Goal: Use online tool/utility: Use online tool/utility

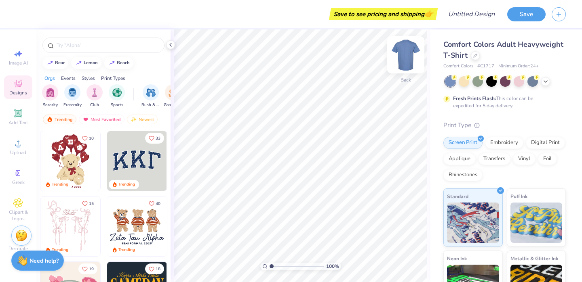
click at [414, 61] on img at bounding box center [405, 55] width 32 height 32
click at [541, 88] on div "Fresh Prints Flash: This color can be expedited for 5 day delivery." at bounding box center [504, 92] width 122 height 33
click at [548, 80] on div at bounding box center [545, 80] width 9 height 9
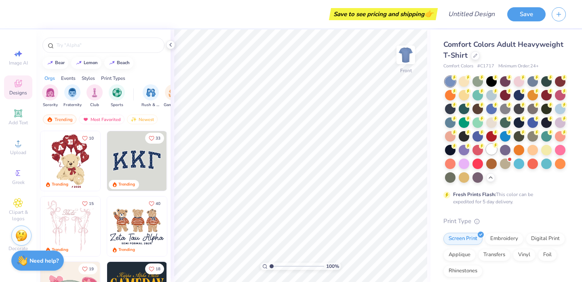
click at [491, 150] on div at bounding box center [491, 149] width 11 height 11
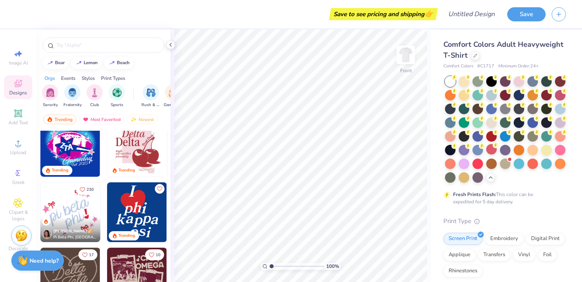
scroll to position [473, 0]
click at [73, 92] on img "filter for Fraternity" at bounding box center [72, 91] width 9 height 9
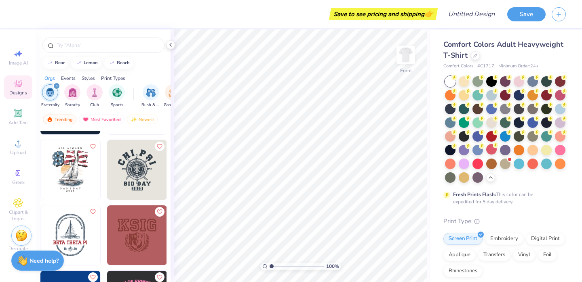
scroll to position [7079, 0]
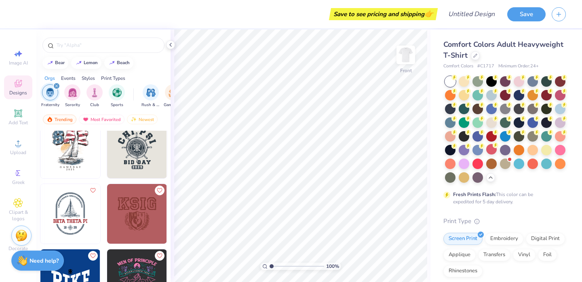
click at [56, 84] on div "filter for Fraternity" at bounding box center [56, 85] width 7 height 7
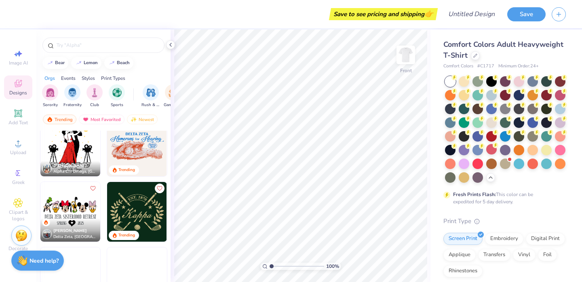
scroll to position [1847, 0]
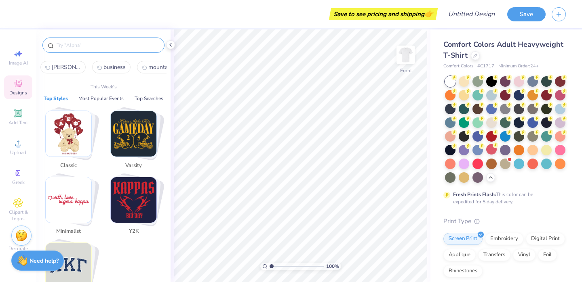
click at [80, 42] on input "text" at bounding box center [107, 45] width 103 height 8
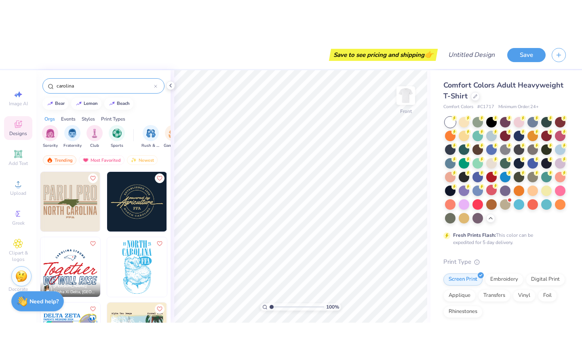
scroll to position [15, 0]
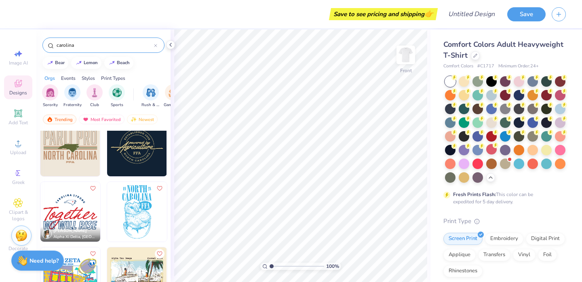
click at [156, 68] on div "bear lemon beach" at bounding box center [103, 63] width 134 height 12
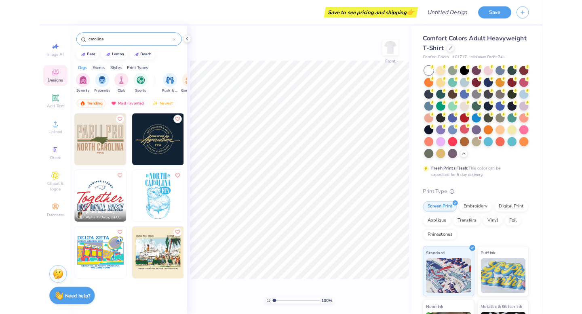
scroll to position [0, 0]
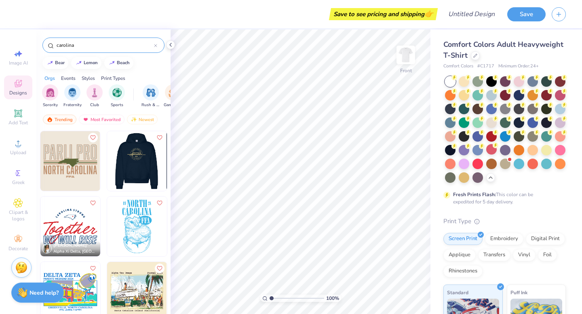
click at [167, 122] on div "Trending Most Favorited Newest" at bounding box center [103, 121] width 134 height 19
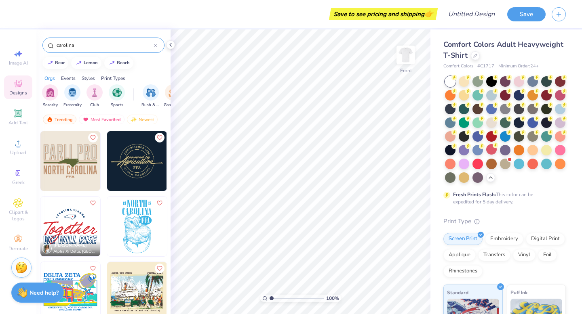
click at [101, 271] on div "Emily Depew Alpha Xi Delta, Coastal Carolina University" at bounding box center [103, 228] width 127 height 195
click at [131, 282] on img at bounding box center [137, 292] width 60 height 60
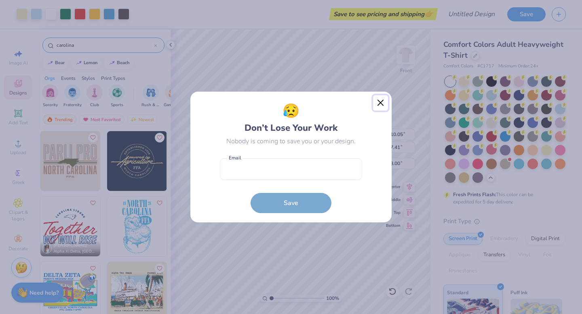
click at [382, 99] on button "Close" at bounding box center [380, 102] width 15 height 15
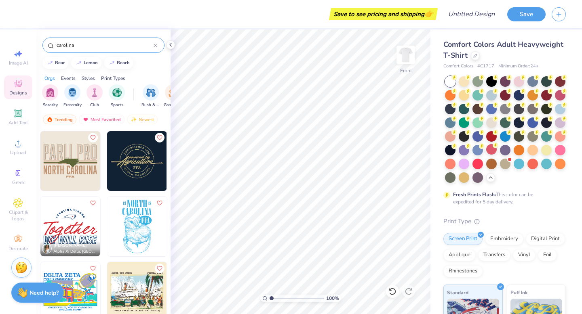
click at [107, 251] on img at bounding box center [137, 227] width 60 height 60
click at [103, 48] on input "carolina" at bounding box center [105, 45] width 98 height 8
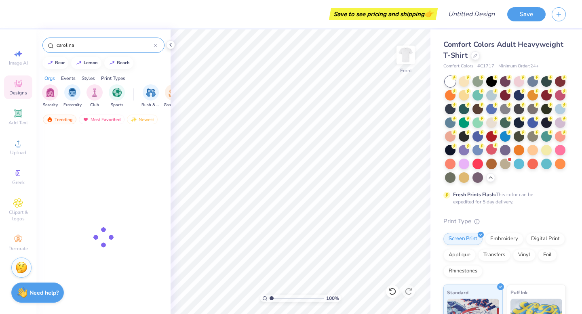
click at [103, 48] on input "carolina" at bounding box center [105, 45] width 98 height 8
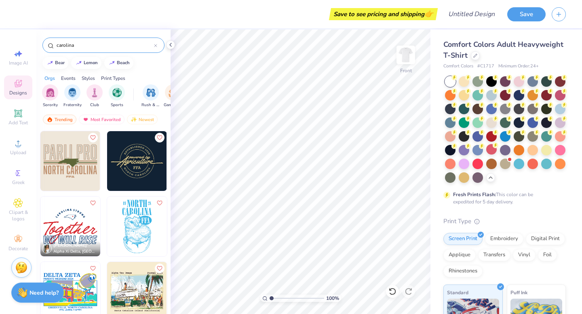
click at [103, 48] on input "carolina" at bounding box center [105, 45] width 98 height 8
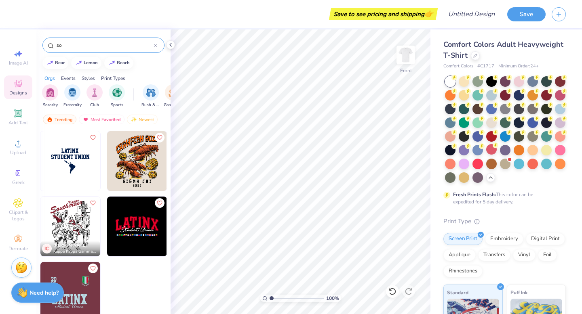
type input "s"
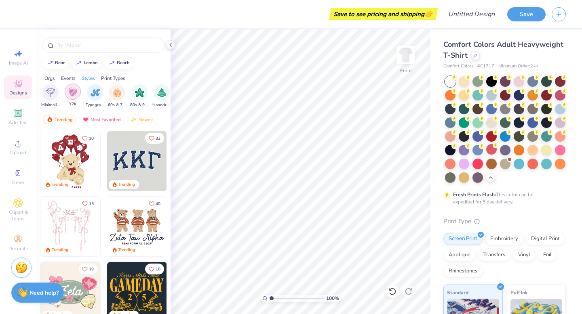
scroll to position [0, 467]
click at [54, 96] on img "filter for Minimalist" at bounding box center [50, 92] width 9 height 9
click at [78, 99] on div "filter for Minimalist" at bounding box center [76, 92] width 16 height 16
click at [78, 99] on div "filter for Classic" at bounding box center [76, 92] width 16 height 16
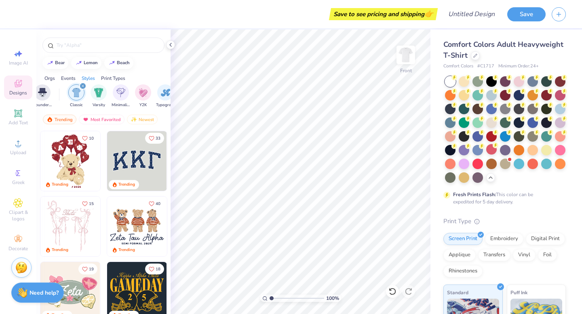
click at [82, 83] on div "filter for Classic" at bounding box center [82, 85] width 7 height 7
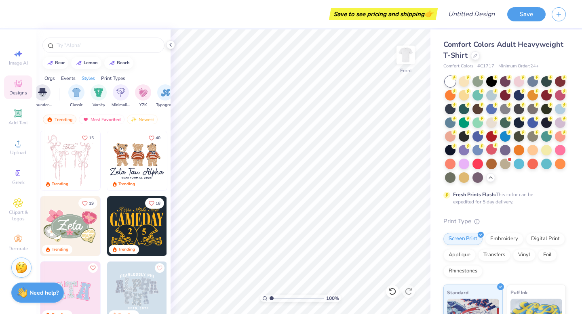
scroll to position [0, 0]
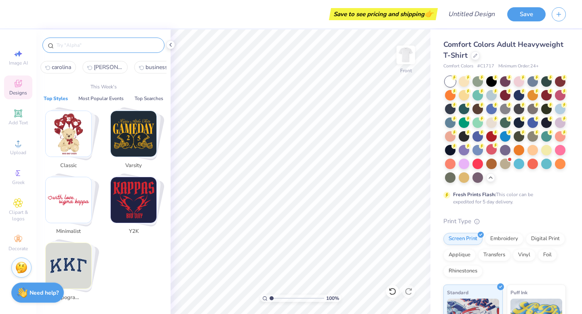
click at [114, 47] on input "text" at bounding box center [107, 45] width 103 height 8
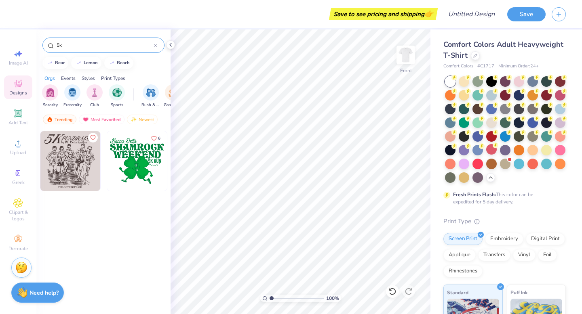
type input "5"
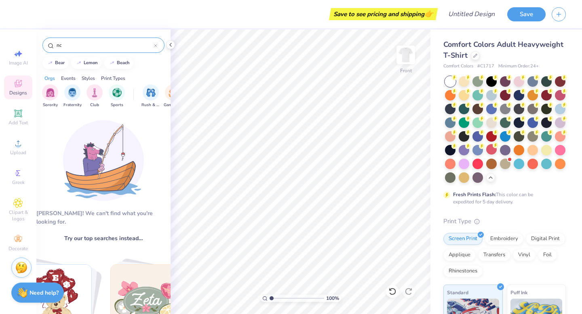
type input "n"
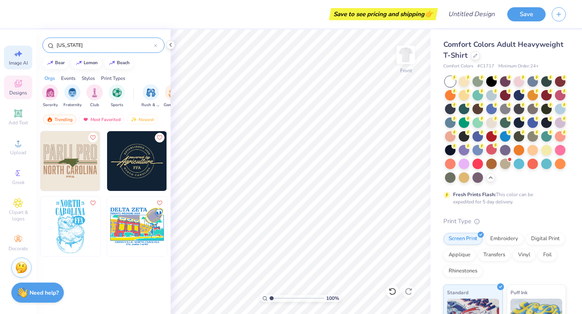
type input "north carolina"
click at [13, 55] on icon at bounding box center [18, 54] width 10 height 10
select select "4"
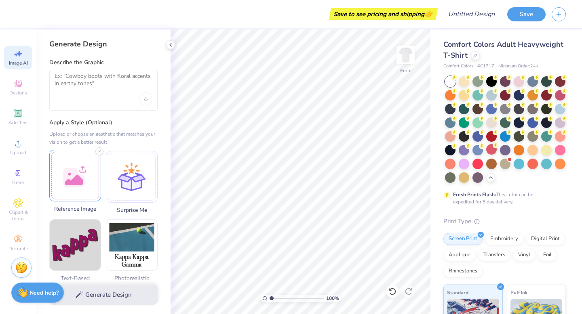
click at [76, 176] on div at bounding box center [75, 176] width 52 height 52
click at [111, 282] on div "Generate Design" at bounding box center [103, 294] width 134 height 39
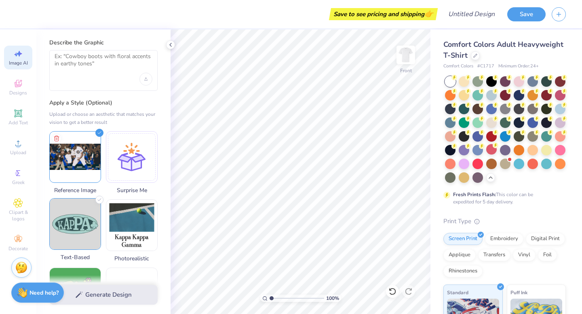
scroll to position [8, 0]
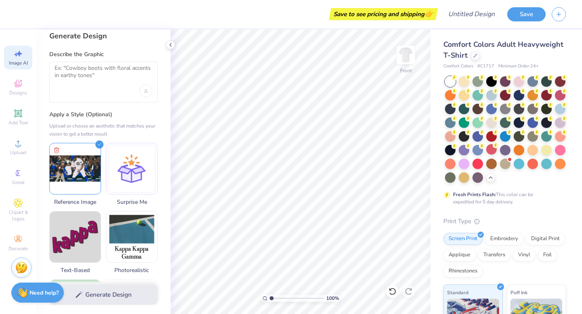
click at [82, 282] on div "Generate Design" at bounding box center [103, 294] width 134 height 39
click at [96, 282] on div "Generate Design" at bounding box center [103, 294] width 134 height 39
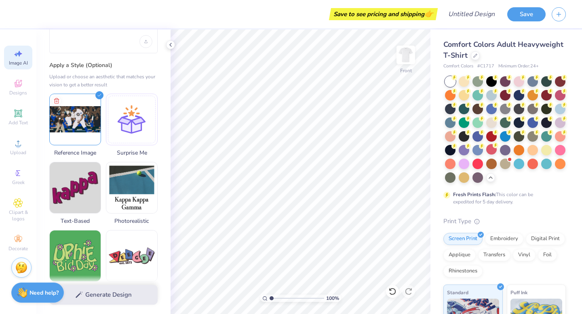
scroll to position [63, 0]
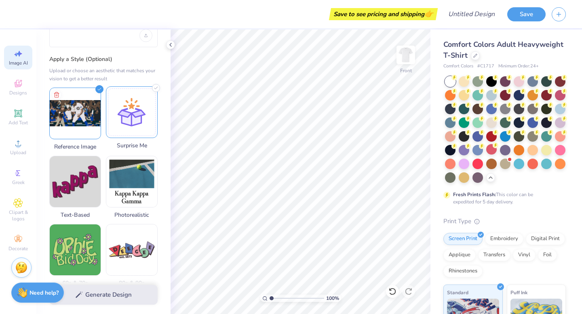
click at [126, 126] on div at bounding box center [132, 112] width 52 height 52
click at [81, 126] on img at bounding box center [75, 112] width 51 height 51
click at [116, 282] on div "Generate Design" at bounding box center [103, 294] width 134 height 39
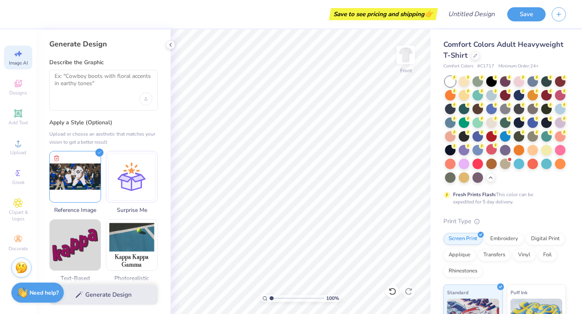
click at [105, 102] on div at bounding box center [103, 90] width 108 height 41
click at [94, 80] on textarea at bounding box center [104, 83] width 98 height 20
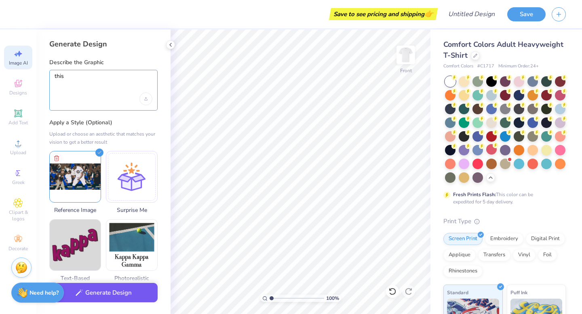
type textarea "this"
click at [129, 282] on button "Generate Design" at bounding box center [103, 293] width 108 height 20
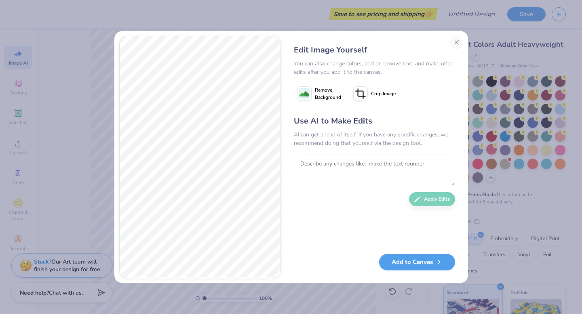
click at [374, 173] on textarea at bounding box center [374, 171] width 161 height 32
type textarea "make skin color lighter"
click at [434, 198] on button "Apply Edits" at bounding box center [432, 197] width 46 height 14
click at [349, 166] on textarea "To enrich screen reader interactions, please activate Accessibility in Grammarl…" at bounding box center [374, 171] width 161 height 32
type textarea "fix the logo on the shirt to accuratly reflect that of the chicago cubs"
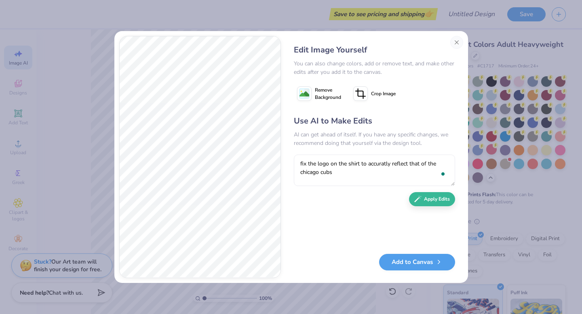
click at [417, 207] on div "Use AI to Make Edits AI can get ahead of itself. If you have any specific chang…" at bounding box center [374, 180] width 161 height 131
click at [425, 197] on button "Apply Edits" at bounding box center [432, 197] width 46 height 14
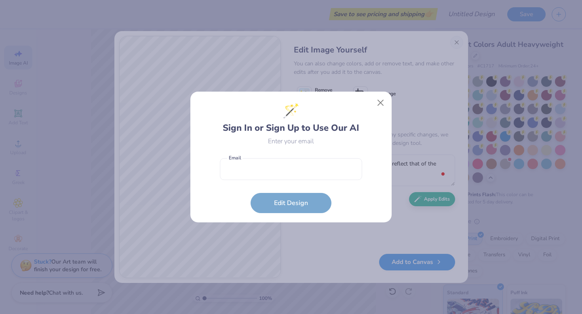
click at [296, 208] on form "Email is a required field Email Edit Design" at bounding box center [291, 183] width 142 height 59
click at [296, 174] on input "email" at bounding box center [291, 169] width 142 height 22
click at [277, 167] on input "email" at bounding box center [291, 169] width 142 height 22
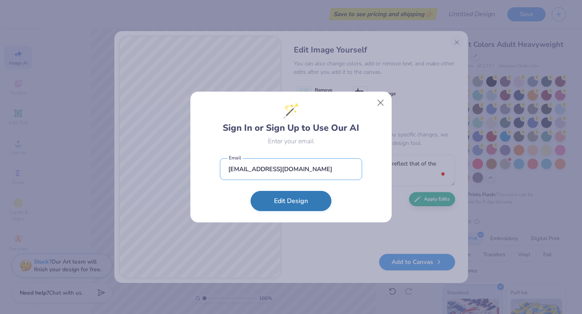
type input "lcrex677@gmail.com"
click at [295, 203] on button "Edit Design" at bounding box center [290, 201] width 81 height 20
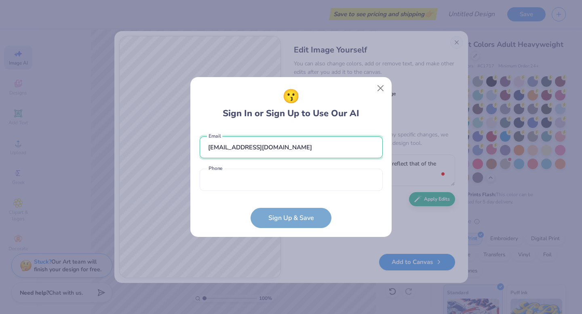
click at [210, 146] on input "lcrex677@gmail.com" at bounding box center [291, 148] width 183 height 22
type input "licrex677@gmail.com"
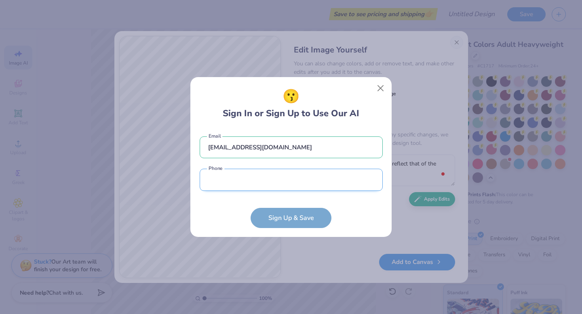
click at [235, 181] on input "tel" at bounding box center [291, 180] width 183 height 22
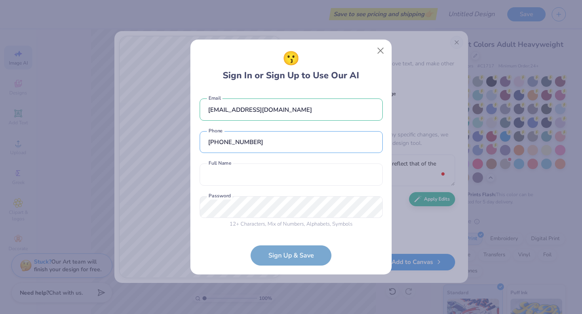
type input "(386) 656-8878"
click at [286, 256] on form "licrex677@gmail.com Email (386) 656-8878 Phone Full Name is a required field Fu…" at bounding box center [291, 177] width 183 height 175
click at [377, 53] on button "Close" at bounding box center [380, 50] width 15 height 15
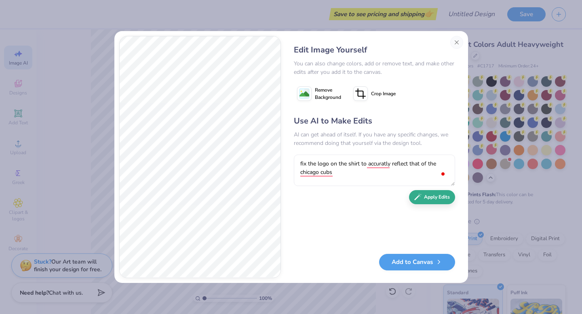
click at [429, 204] on div "Use AI to Make Edits AI can get ahead of itself. If you have any specific chang…" at bounding box center [374, 180] width 161 height 131
click at [429, 202] on button "Apply Edits" at bounding box center [432, 197] width 46 height 14
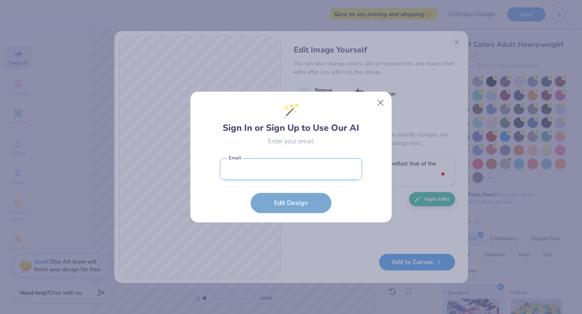
click at [294, 166] on input "email" at bounding box center [291, 169] width 142 height 22
type input "licress67@gmail.com"
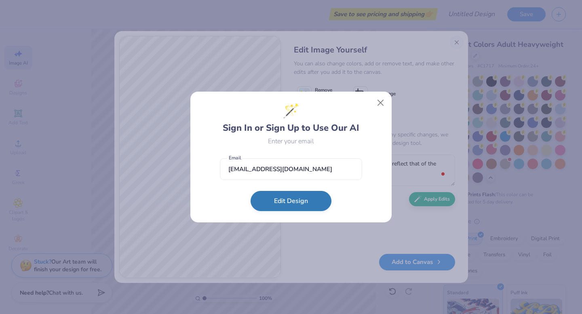
click at [292, 194] on button "Edit Design" at bounding box center [290, 201] width 81 height 20
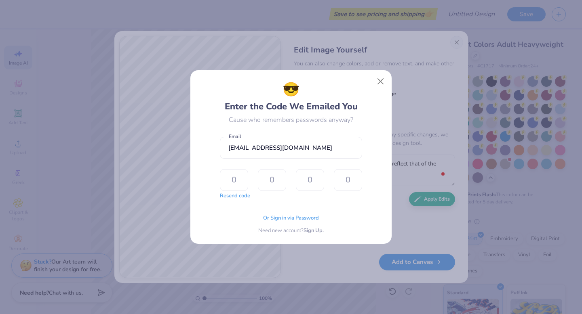
click at [237, 196] on button "Resend code" at bounding box center [235, 196] width 30 height 8
click at [290, 218] on span "Or Sign in via Password" at bounding box center [291, 217] width 56 height 8
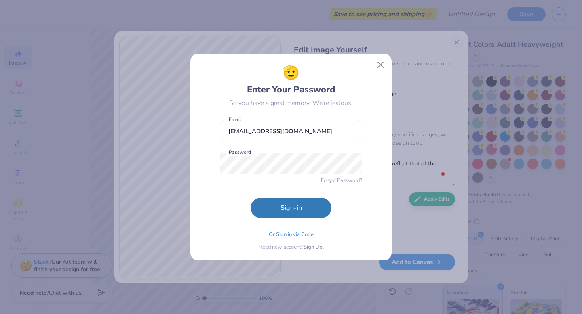
click at [233, 193] on form "licress67@gmail.com Email Password Forgot Password? Sign-in" at bounding box center [291, 167] width 142 height 102
click at [284, 207] on button "Sign-in" at bounding box center [290, 206] width 81 height 20
